Goal: Task Accomplishment & Management: Complete application form

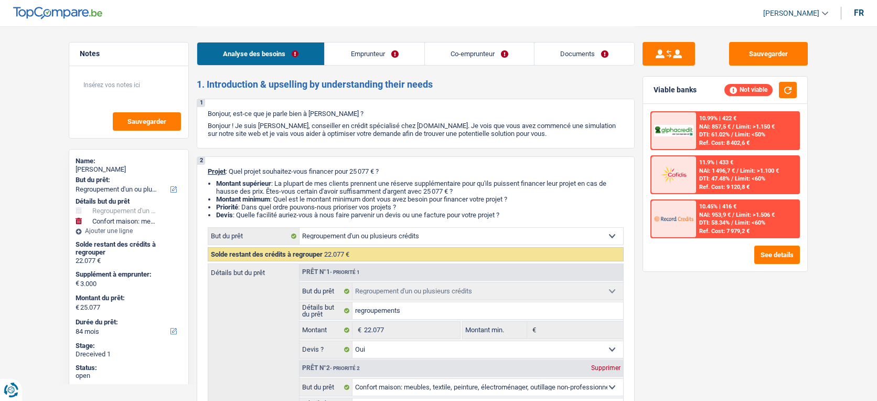
select select "refinancing"
select select "household"
select select "84"
select select "refinancing"
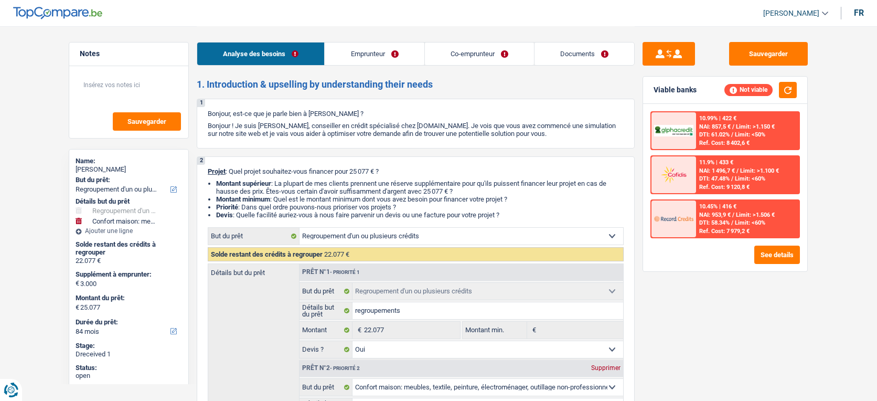
select select "refinancing"
select select "yes"
select select "household"
select select "yes"
select select "84"
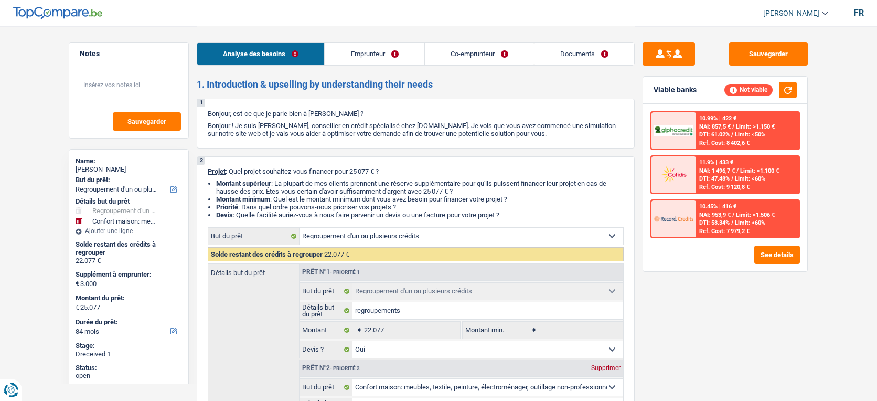
select select "worker"
select select "unemployed"
select select "netSalary"
select select "unemployment"
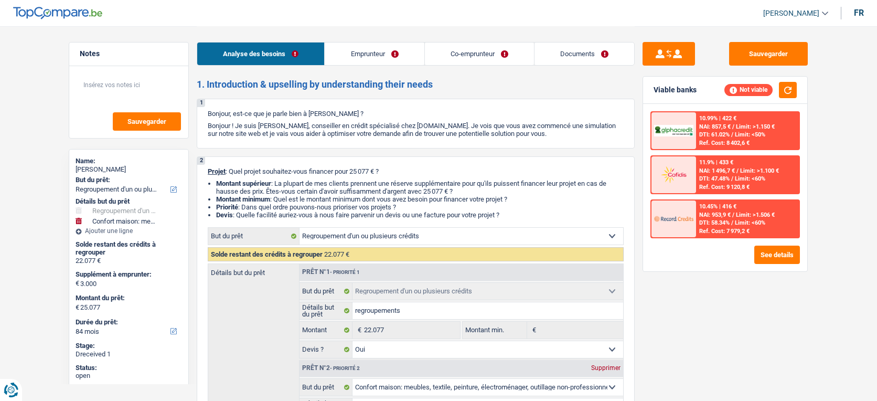
select select "familyAllowances"
select select "rents"
select select "cardOrCredit"
select select "personalLoan"
select select "homeFurnishingOrRelocation"
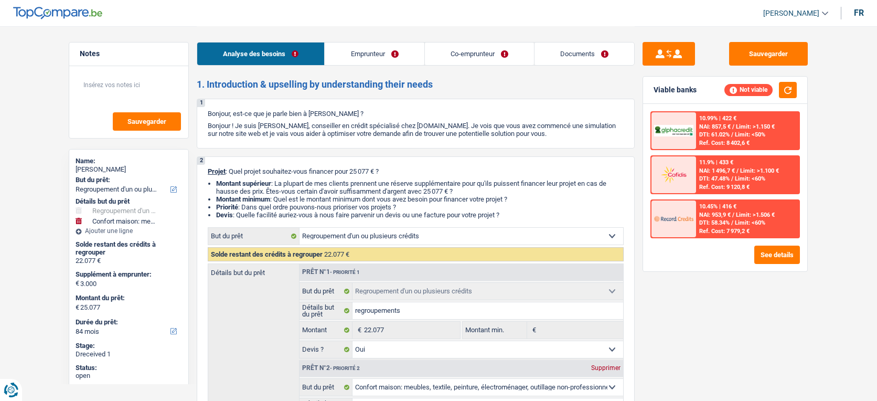
select select "36"
select select "carLoan"
select select "60"
select select "refinancing"
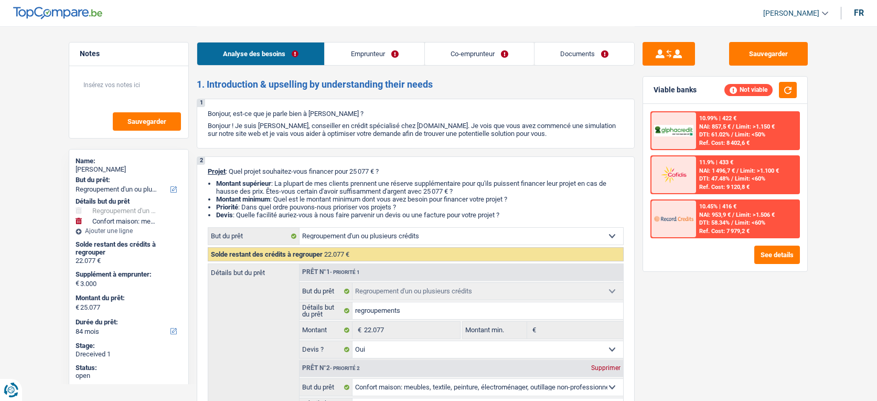
select select "yes"
select select "household"
select select "yes"
select select "84"
select select "applicant"
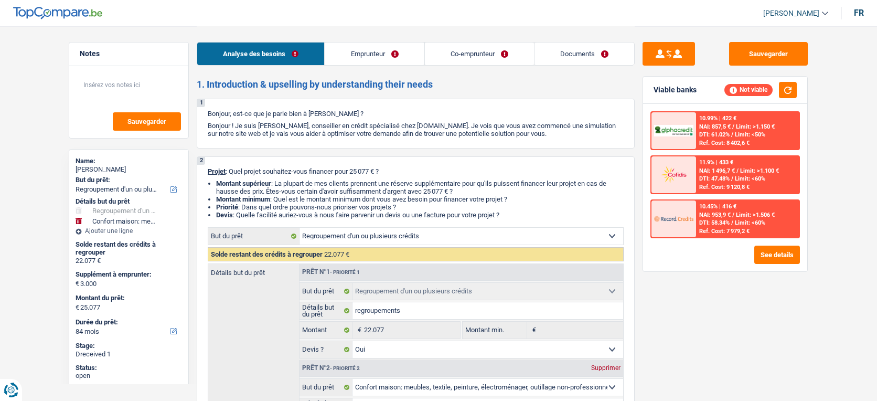
select select "coApplicant"
click at [589, 55] on link "Documents" at bounding box center [585, 53] width 100 height 23
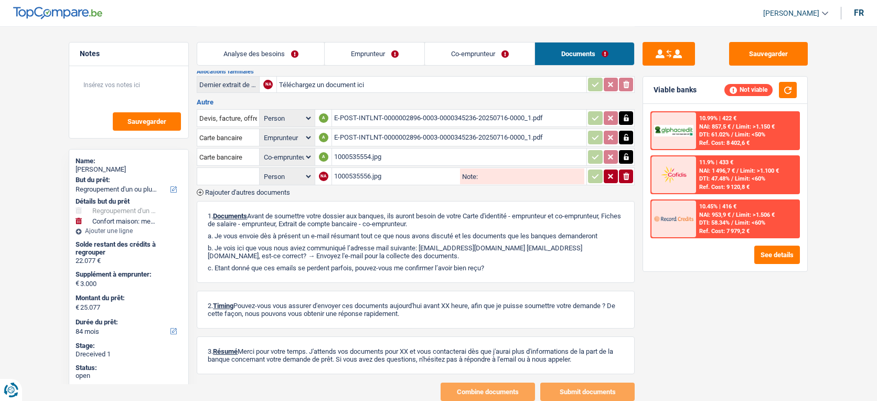
scroll to position [378, 0]
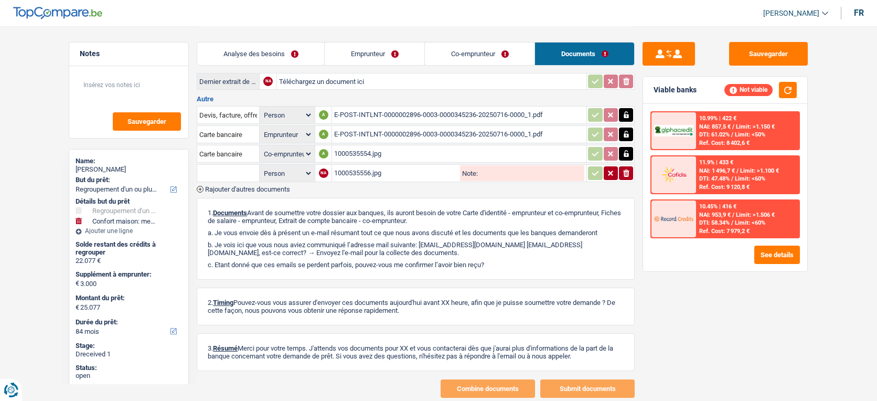
click at [225, 186] on span "Rajouter d'autres documents" at bounding box center [247, 189] width 85 height 7
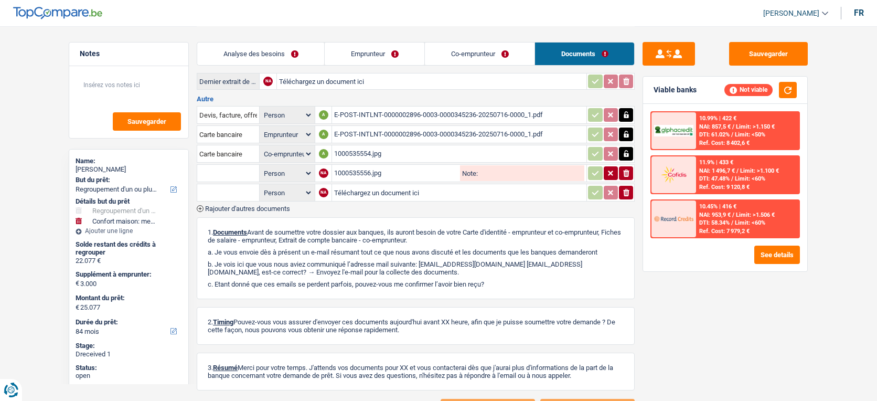
click at [235, 205] on span "Rajouter d'autres documents" at bounding box center [247, 208] width 85 height 7
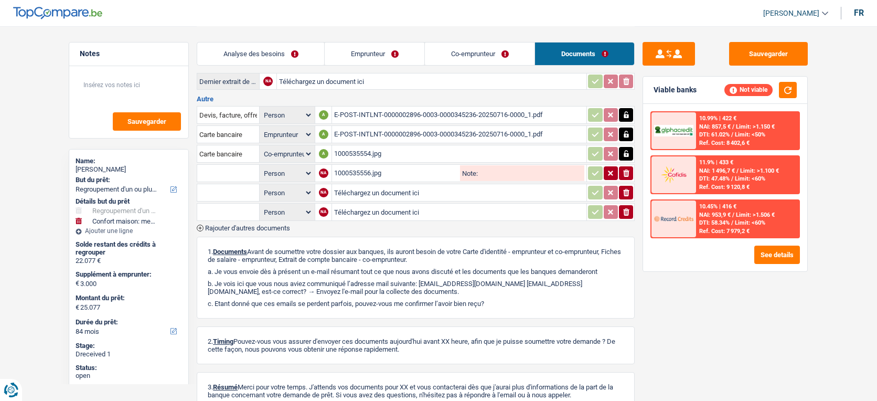
click at [243, 225] on span "Rajouter d'autres documents" at bounding box center [247, 228] width 85 height 7
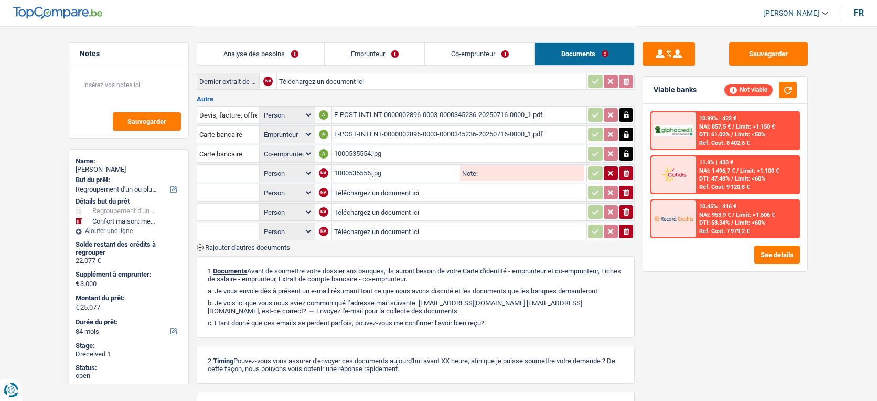
click at [253, 244] on span "Rajouter d'autres documents" at bounding box center [247, 247] width 85 height 7
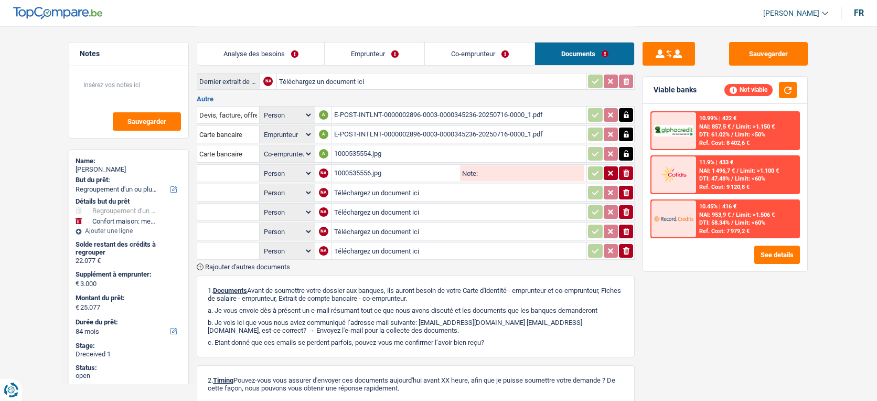
click at [421, 185] on input "Téléchargez un document ici" at bounding box center [459, 193] width 250 height 16
type input "C:\fakepath\E-POST-INTLNT-0000002896-0003-0000345236-20250827-0000_1.pdf"
click at [369, 209] on input "Téléchargez un document ici" at bounding box center [459, 212] width 250 height 16
type input "C:\fakepath\E-POST-INTLNT-0000002896-0003-0000345236-20250716-0000_1.pdf"
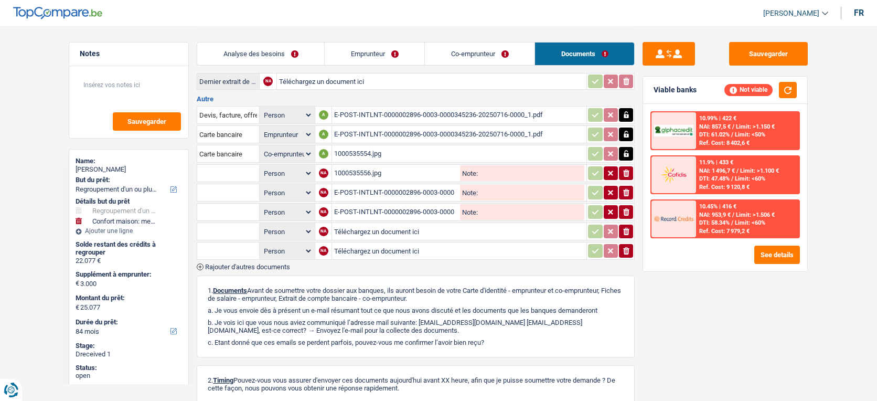
drag, startPoint x: 380, startPoint y: 215, endPoint x: 382, endPoint y: 223, distance: 8.1
click at [382, 223] on td "Téléchargez un document ici" at bounding box center [459, 231] width 255 height 18
click at [382, 223] on input "Téléchargez un document ici" at bounding box center [459, 231] width 250 height 16
type input "C:\fakepath\1000535554.jpg"
click at [396, 243] on input "Téléchargez un document ici" at bounding box center [459, 251] width 250 height 16
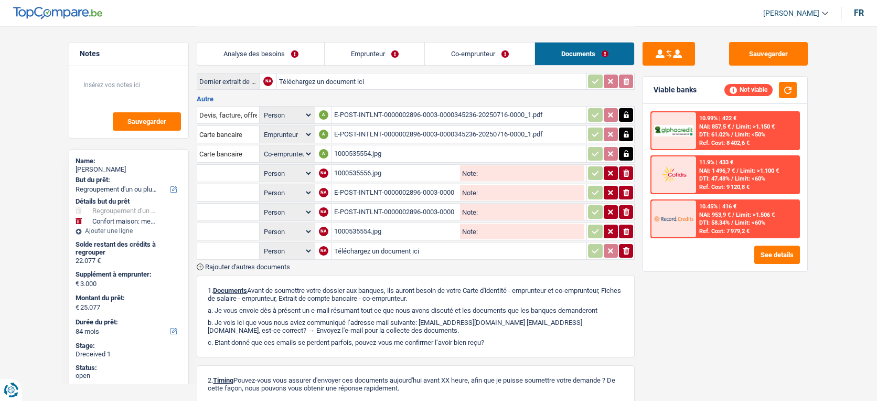
type input "C:\fakepath\1000535556.jpg"
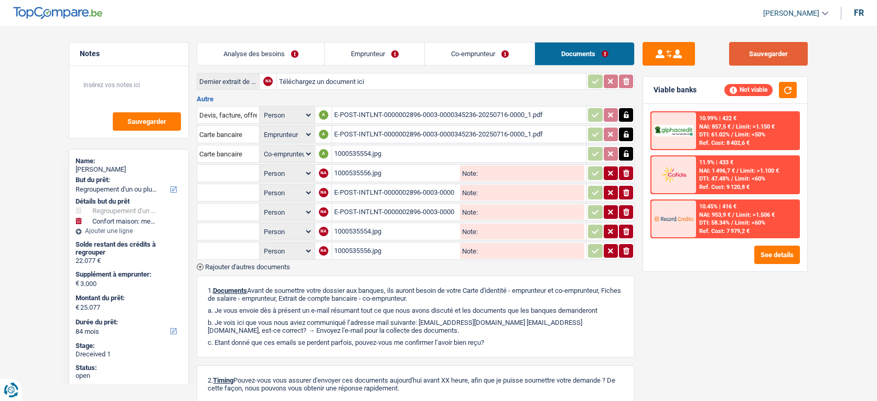
click at [786, 46] on button "Sauvegarder" at bounding box center [768, 54] width 79 height 24
click at [761, 64] on button "Sauvegarder" at bounding box center [768, 54] width 79 height 24
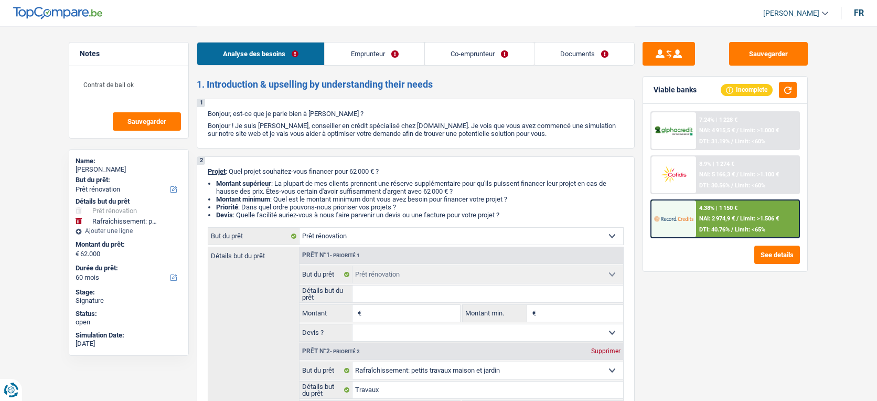
select select "renovation"
select select "houseOrGarden"
select select "60"
select select "renovation"
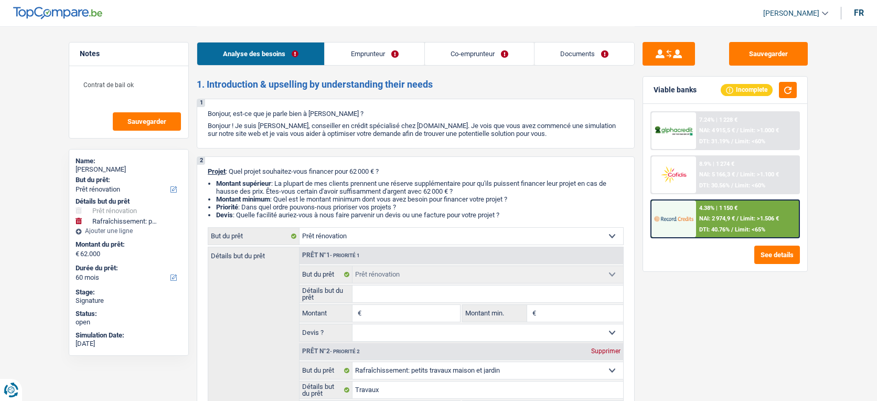
select select "renovation"
select select "houseOrGarden"
select select "yes"
select select "60"
select select "independent"
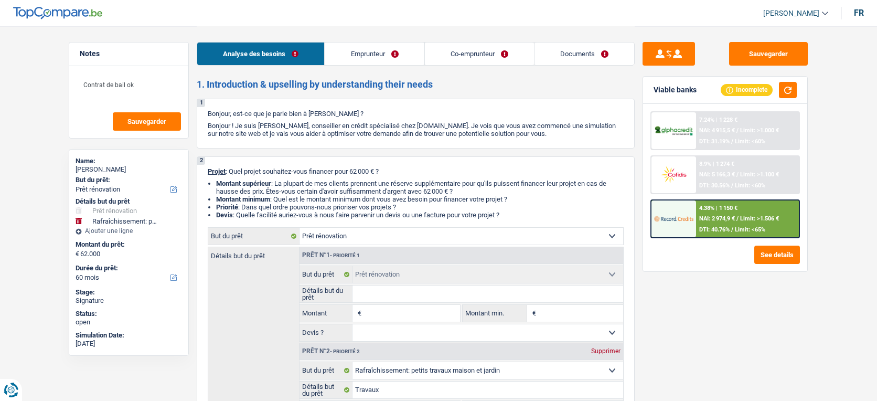
select select "privateEmployee"
select select "netSalary"
select select "rentalIncome"
select select "familyAllowances"
select select "netSalary"
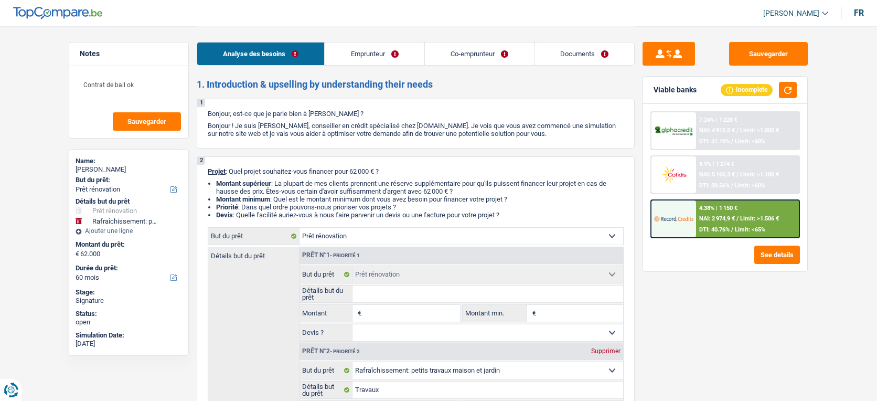
select select "mealVouchers"
select select "ownerWithMortgage"
select select "mortgage"
select select "300"
select select "renovation"
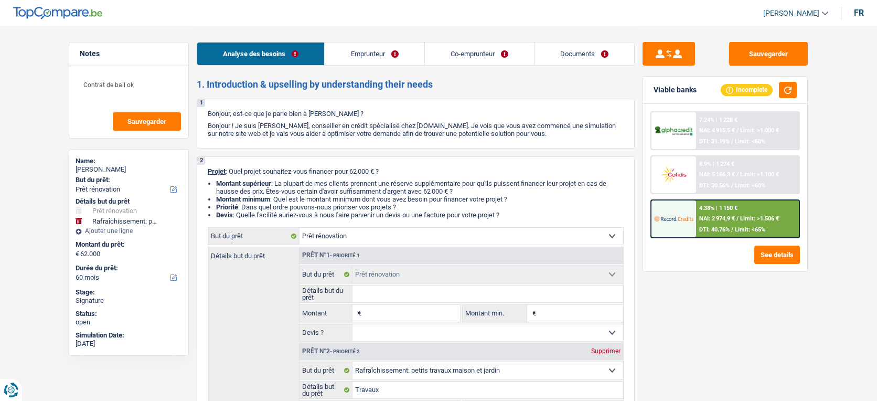
select select "renovation"
select select "houseOrGarden"
select select "yes"
select select "60"
select select "applicant"
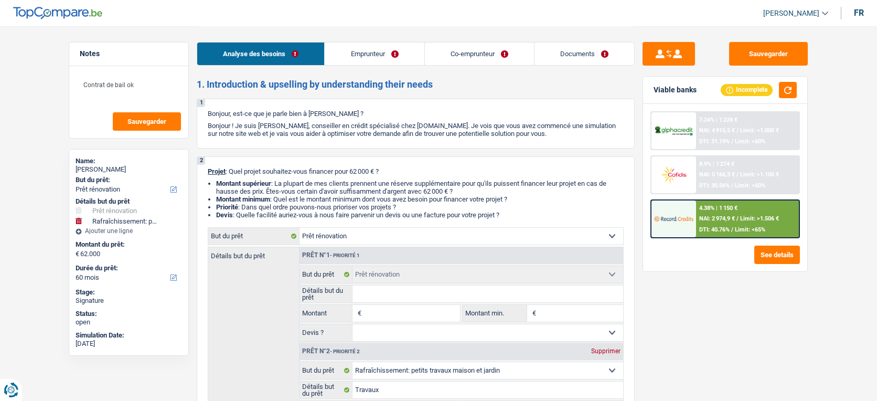
select select "coApplicant"
click at [565, 57] on link "Documents" at bounding box center [585, 53] width 100 height 23
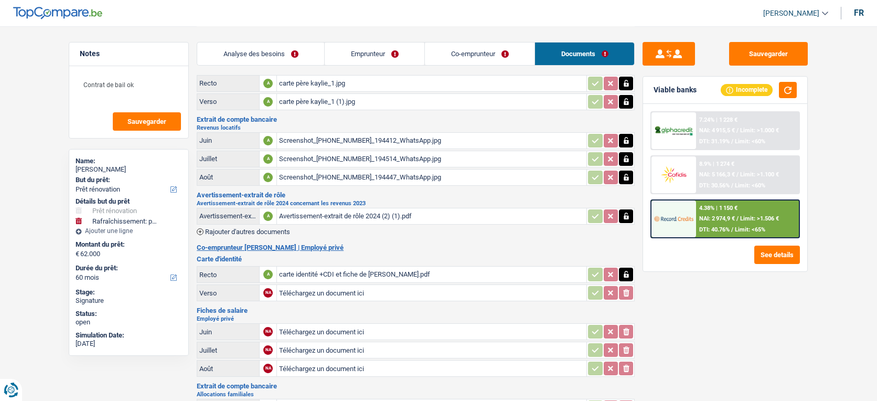
scroll to position [28, 0]
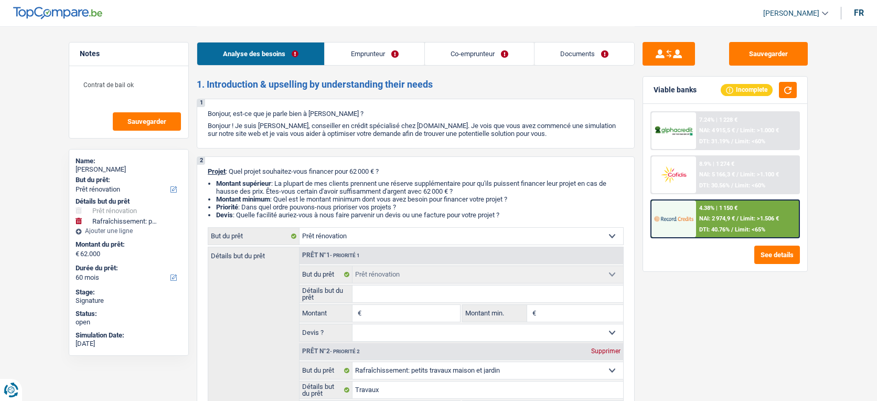
select select "renovation"
select select "houseOrGarden"
select select "60"
select select "renovation"
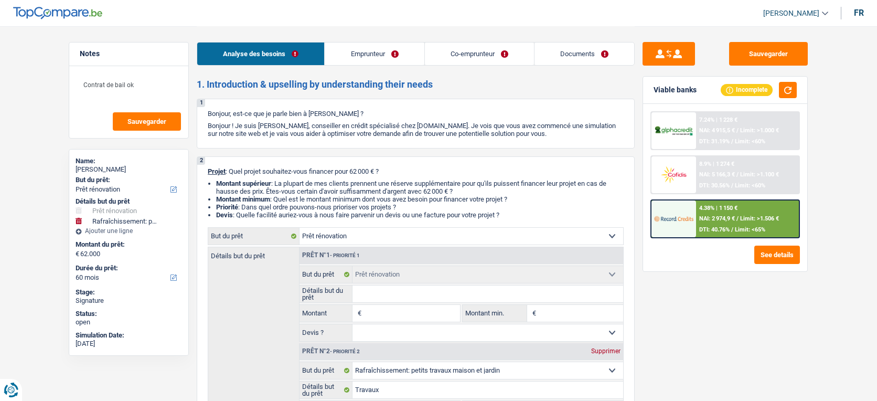
select select "renovation"
select select "houseOrGarden"
select select "yes"
select select "60"
select select "independent"
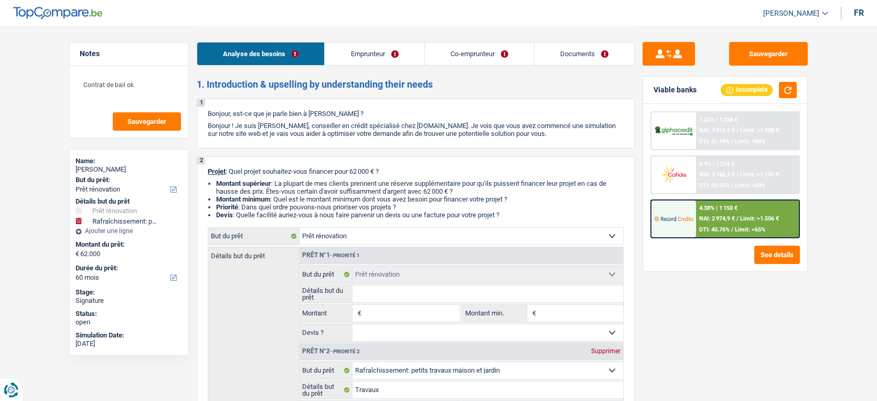
select select "privateEmployee"
select select "netSalary"
select select "rentalIncome"
select select "familyAllowances"
select select "netSalary"
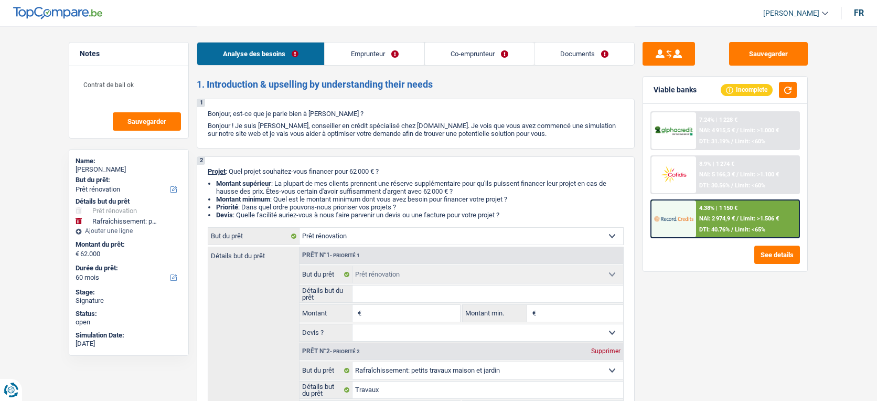
select select "mealVouchers"
select select "ownerWithMortgage"
select select "mortgage"
select select "300"
select select "renovation"
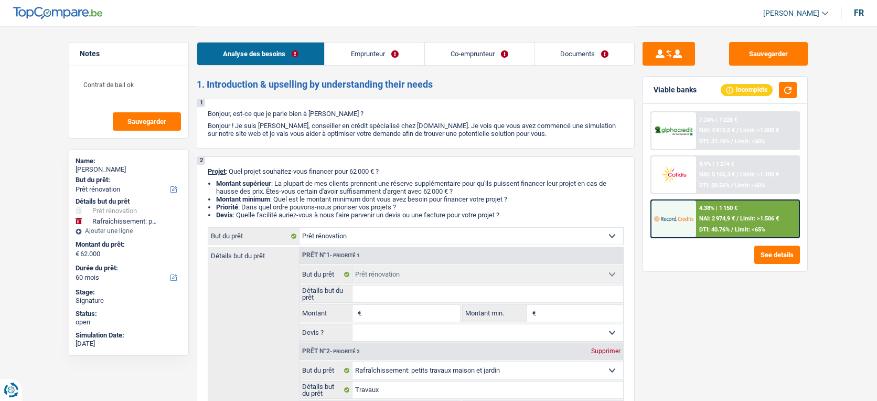
select select "renovation"
select select "houseOrGarden"
select select "yes"
select select "60"
select select "applicant"
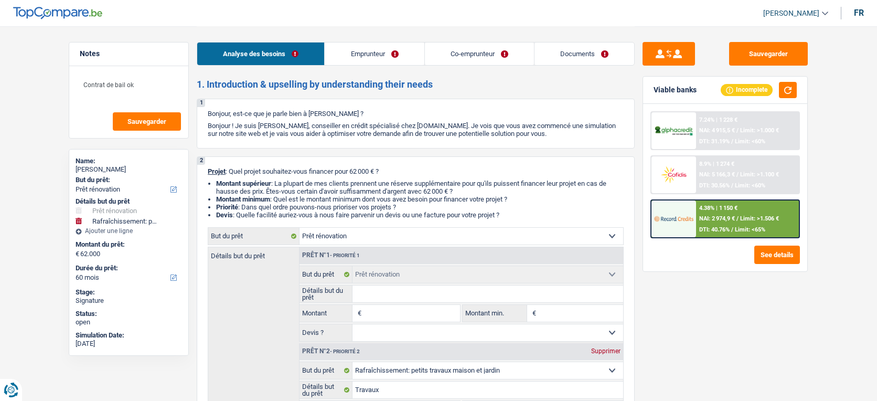
select select "coApplicant"
click at [587, 46] on link "Documents" at bounding box center [585, 53] width 100 height 23
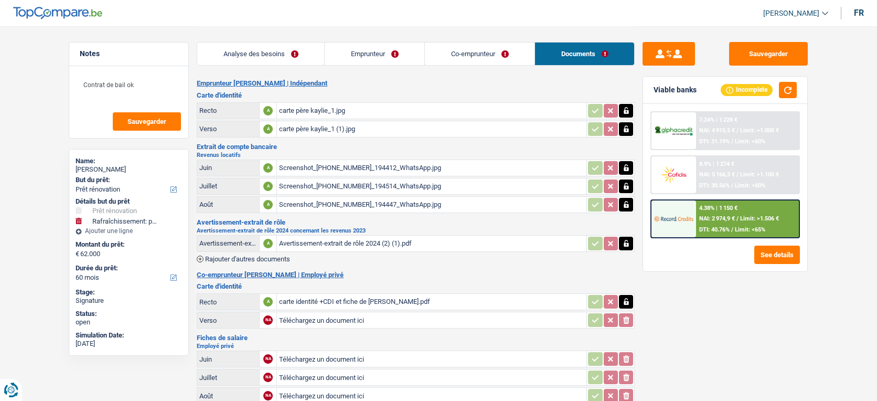
click at [382, 209] on div "Screenshot_20250915_194447_WhatsApp.jpg" at bounding box center [431, 205] width 305 height 16
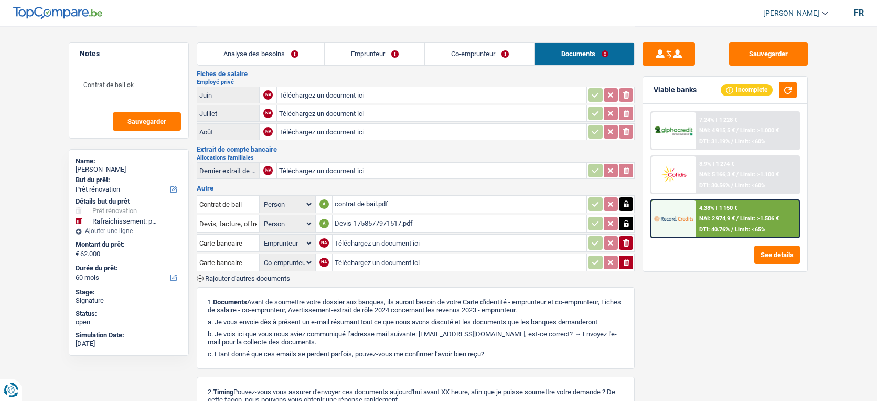
scroll to position [265, 0]
click at [269, 275] on span "Rajouter d'autres documents" at bounding box center [247, 277] width 85 height 7
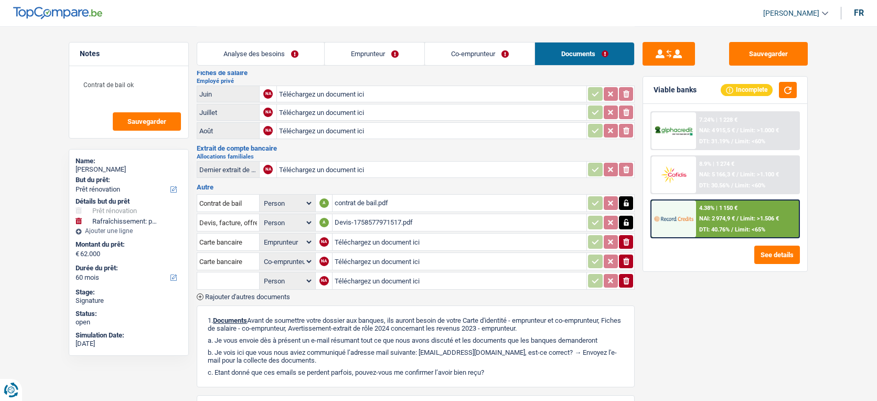
click at [348, 275] on input "Téléchargez un document ici" at bounding box center [460, 281] width 250 height 16
type input "C:\fakepath\202509_13010_DJUIKOM TALOM_CHRISTELLE.PDF"
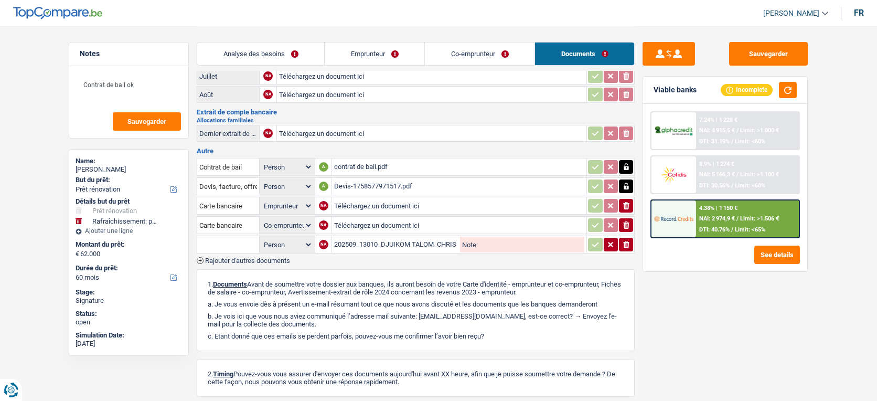
scroll to position [302, 0]
click at [627, 240] on icon "button" at bounding box center [626, 243] width 6 height 7
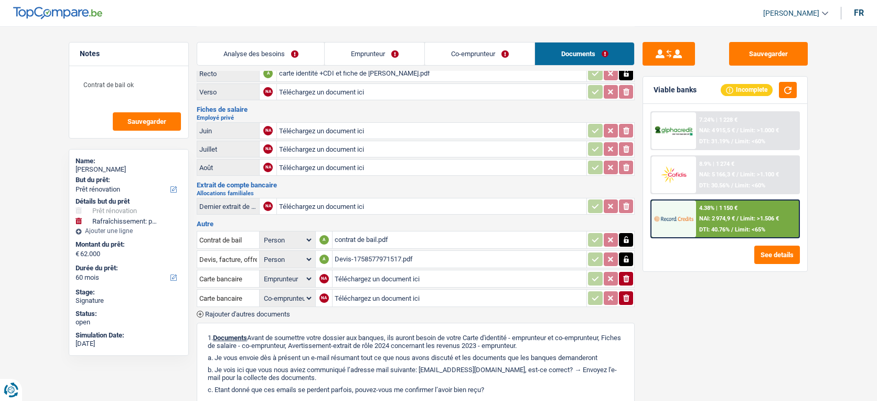
scroll to position [228, 0]
click at [414, 169] on input "Téléchargez un document ici" at bounding box center [431, 168] width 305 height 16
type input "C:\fakepath\202509_13010_DJUIKOM TALOM_CHRISTELLE.PDF"
click at [765, 51] on button "Sauvegarder" at bounding box center [768, 54] width 79 height 24
click at [748, 55] on button "Sauvegarder" at bounding box center [768, 54] width 79 height 24
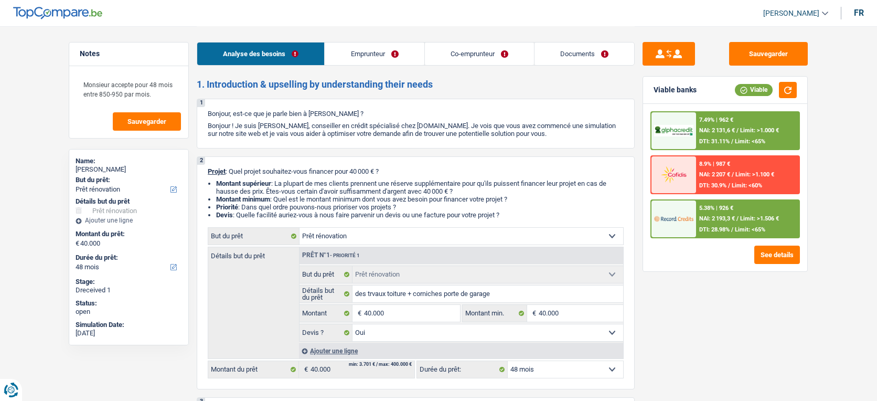
select select "renovation"
select select "48"
select select "renovation"
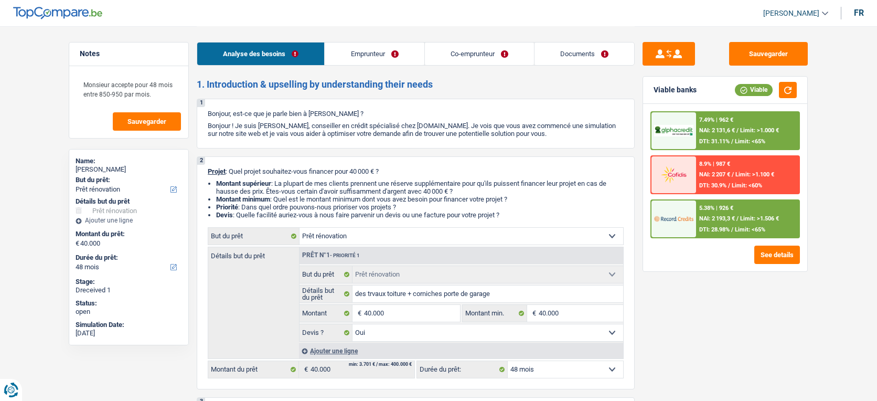
select select "yes"
select select "48"
select select "retired"
select select "pension"
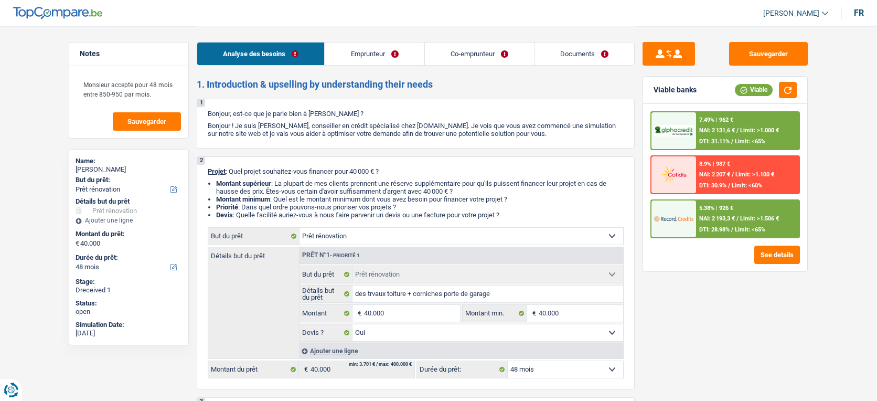
select select "rentalIncome"
select select "pension"
select select "ownerWithoutMortgage"
select select "renovation"
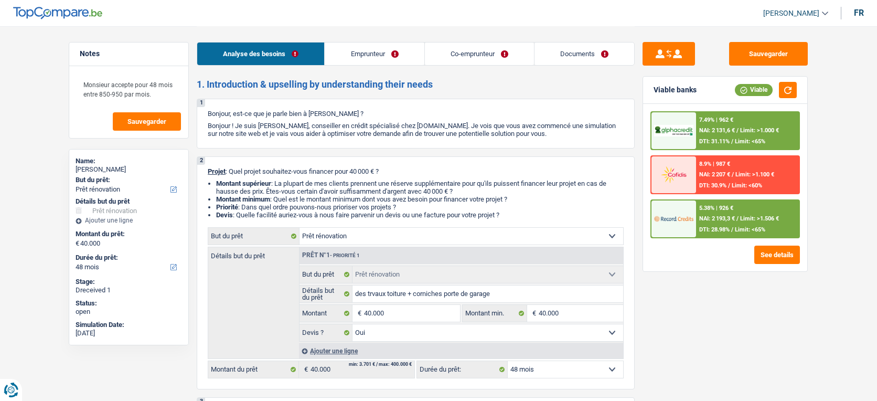
select select "yes"
select select "48"
select select "applicant"
click at [574, 59] on link "Documents" at bounding box center [585, 53] width 100 height 23
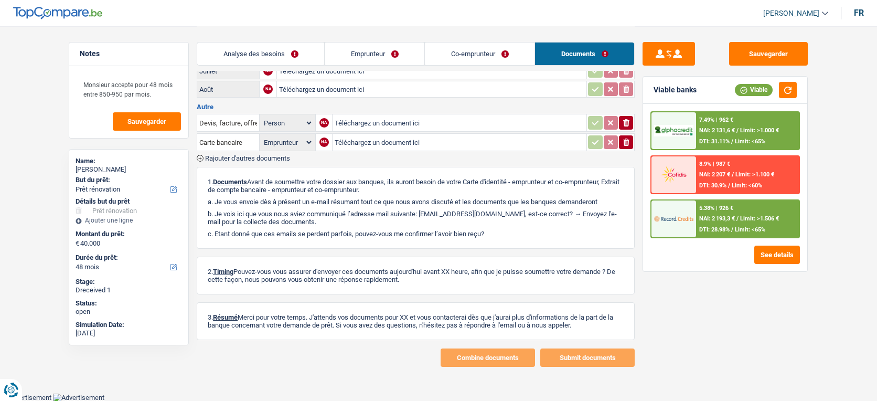
scroll to position [315, 0]
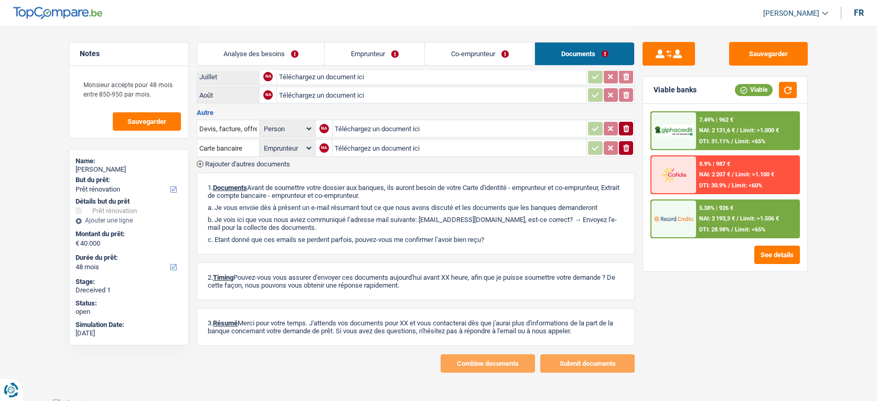
click at [256, 161] on span "Rajouter d'autres documents" at bounding box center [247, 164] width 85 height 7
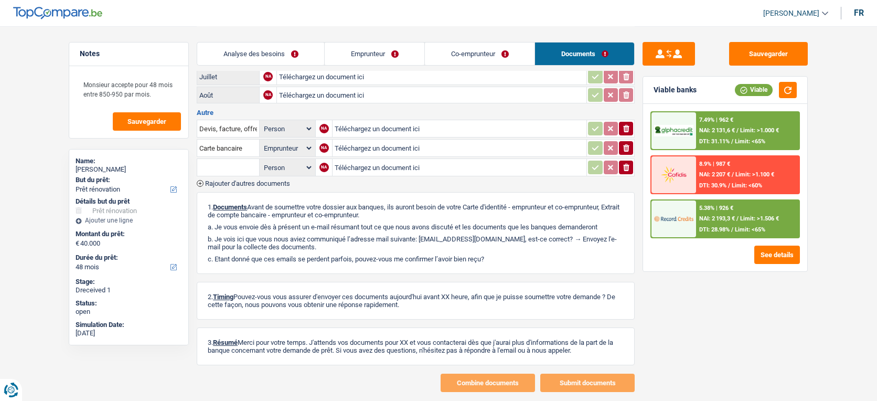
click at [363, 161] on input "Téléchargez un document ici" at bounding box center [460, 167] width 250 height 16
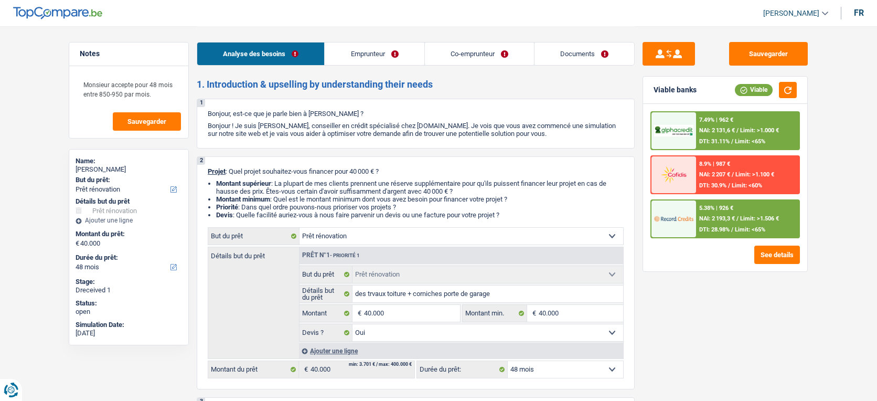
select select "renovation"
select select "48"
select select "renovation"
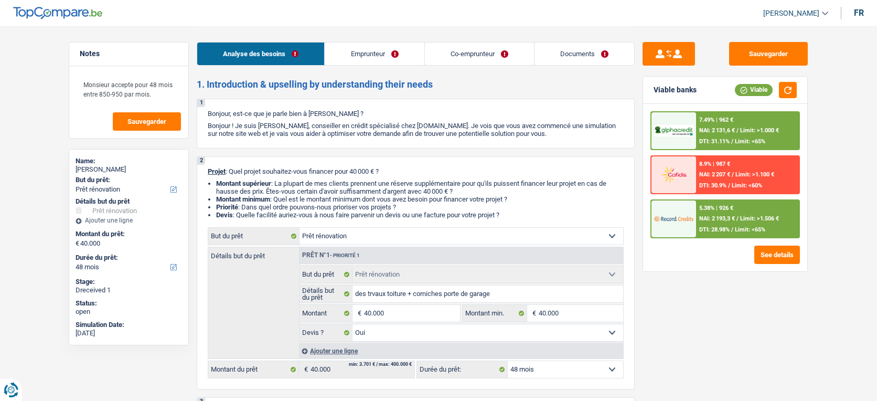
select select "yes"
select select "48"
select select "retired"
select select "pension"
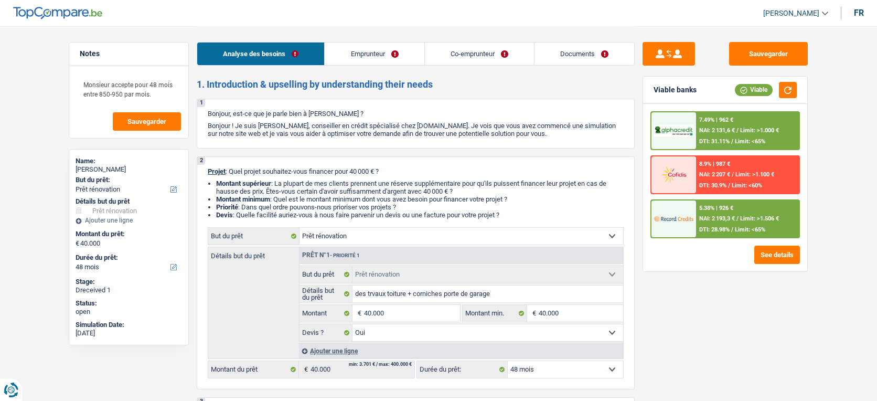
select select "rentalIncome"
select select "pension"
select select "ownerWithoutMortgage"
select select "renovation"
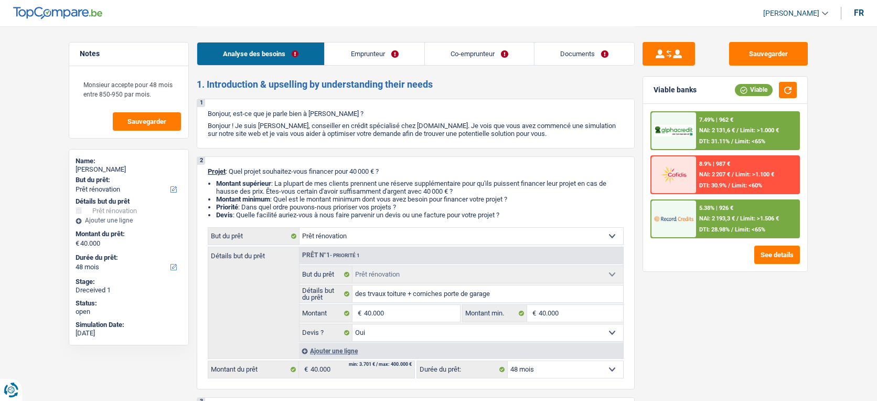
select select "yes"
select select "48"
select select "applicant"
click at [568, 58] on link "Documents" at bounding box center [585, 53] width 100 height 23
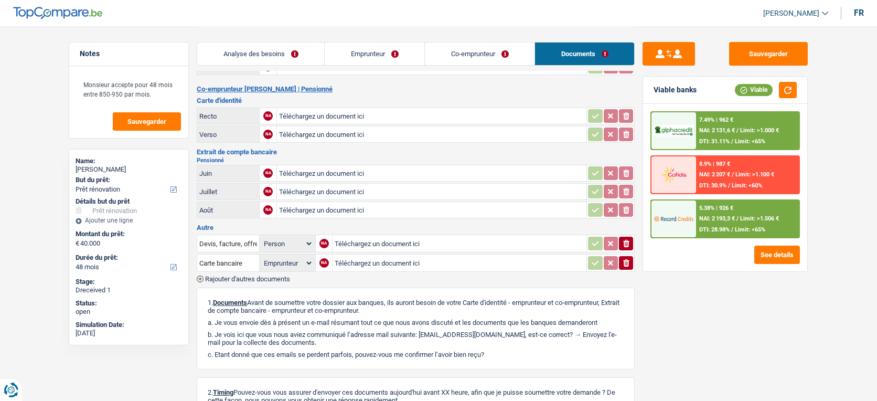
scroll to position [202, 0]
click at [290, 274] on span "Rajouter d'autres documents" at bounding box center [247, 277] width 85 height 7
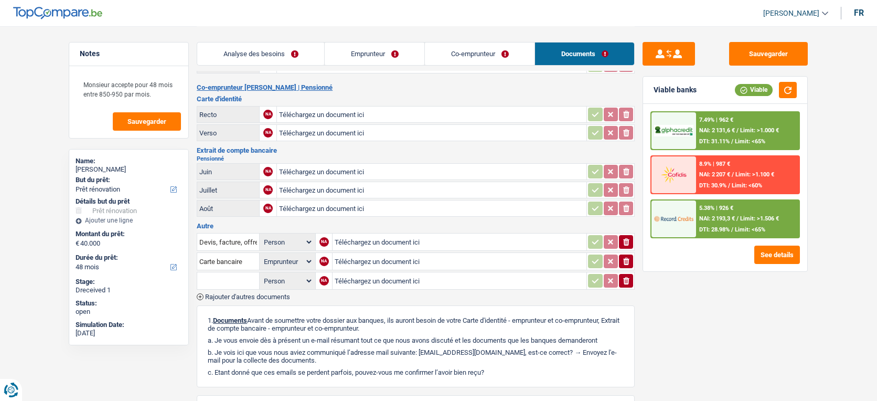
click at [237, 273] on input "text" at bounding box center [228, 280] width 58 height 17
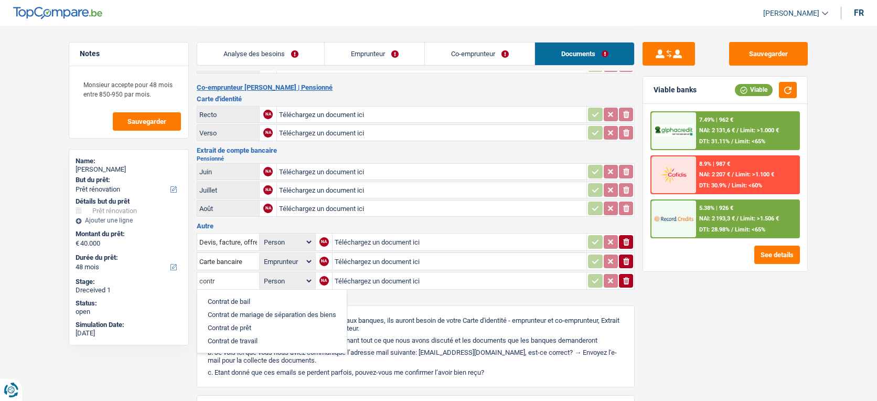
type input "contr"
click at [243, 295] on li "Contrat de bail" at bounding box center [271, 301] width 139 height 13
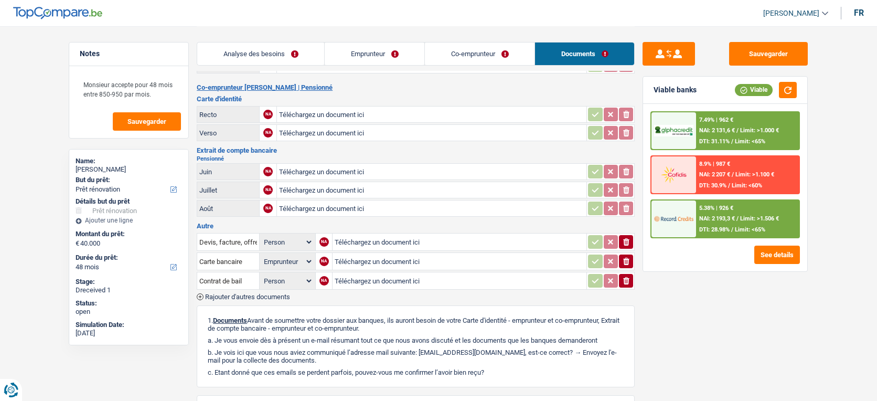
click at [367, 276] on input "Téléchargez un document ici" at bounding box center [460, 281] width 250 height 16
type input "C:\fakepath\Document 4 (1).pdf"
click at [767, 59] on button "Sauvegarder" at bounding box center [768, 54] width 79 height 24
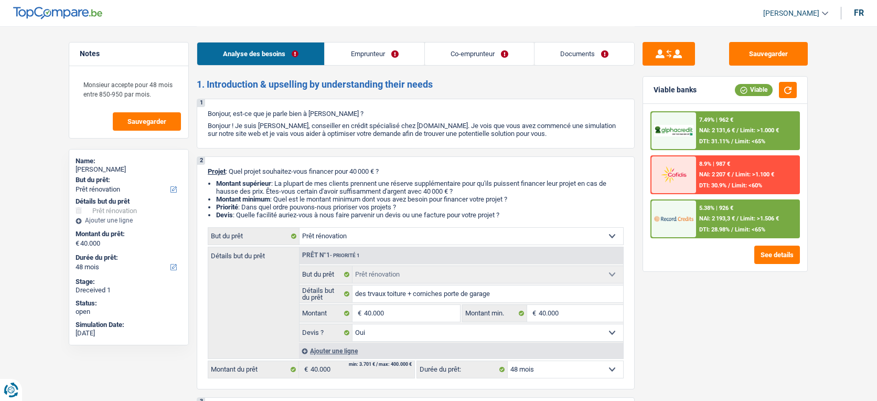
select select "renovation"
select select "48"
select select "applicant"
drag, startPoint x: 0, startPoint y: 0, endPoint x: 578, endPoint y: 55, distance: 580.7
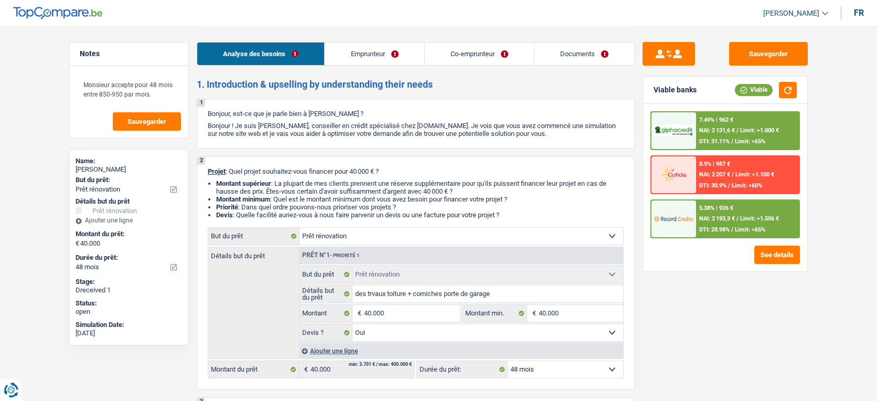
click at [578, 55] on link "Documents" at bounding box center [585, 53] width 100 height 23
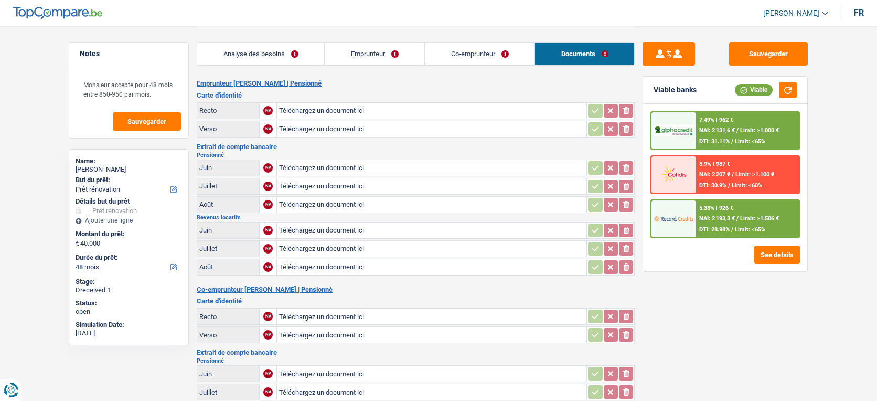
click at [444, 114] on input "Téléchargez un document ici" at bounding box center [431, 111] width 305 height 16
type input "C:\fakepath\Document.pdf"
click at [369, 160] on input "Téléchargez un document ici" at bounding box center [431, 168] width 305 height 16
type input "C:\fakepath\[FINANCIAL_ID]-EX-2025-93.pdf"
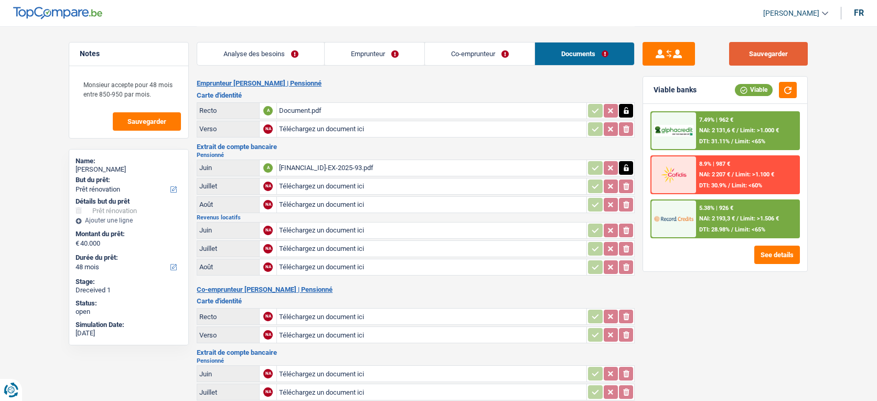
click at [774, 50] on button "Sauvegarder" at bounding box center [768, 54] width 79 height 24
